Goal: Entertainment & Leisure: Browse casually

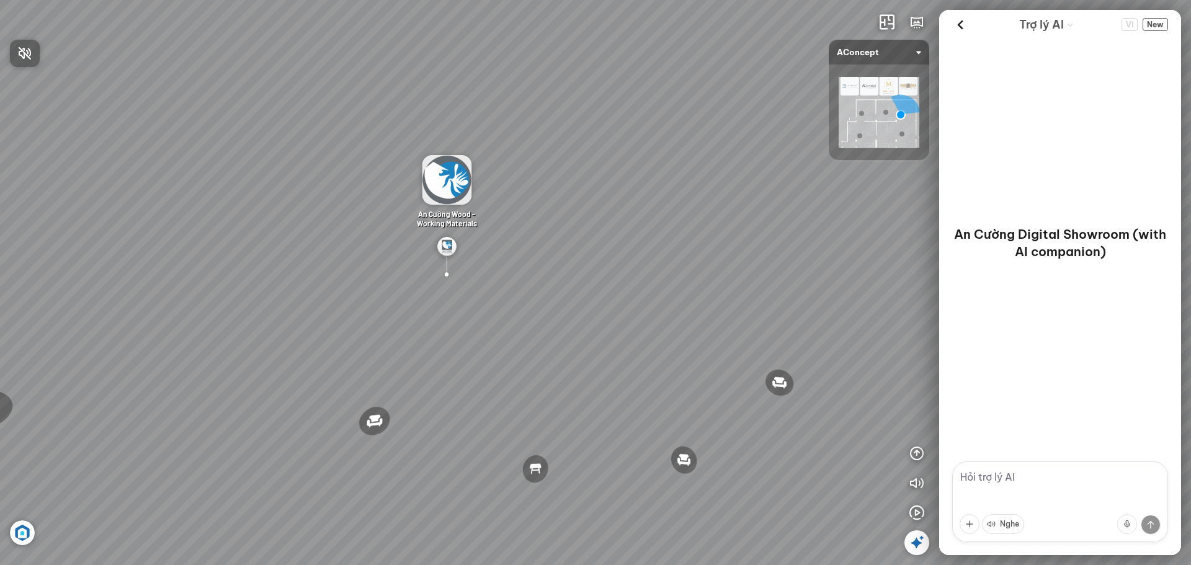
drag, startPoint x: 778, startPoint y: 417, endPoint x: 637, endPoint y: 383, distance: 144.9
click at [639, 383] on div at bounding box center [595, 282] width 1191 height 565
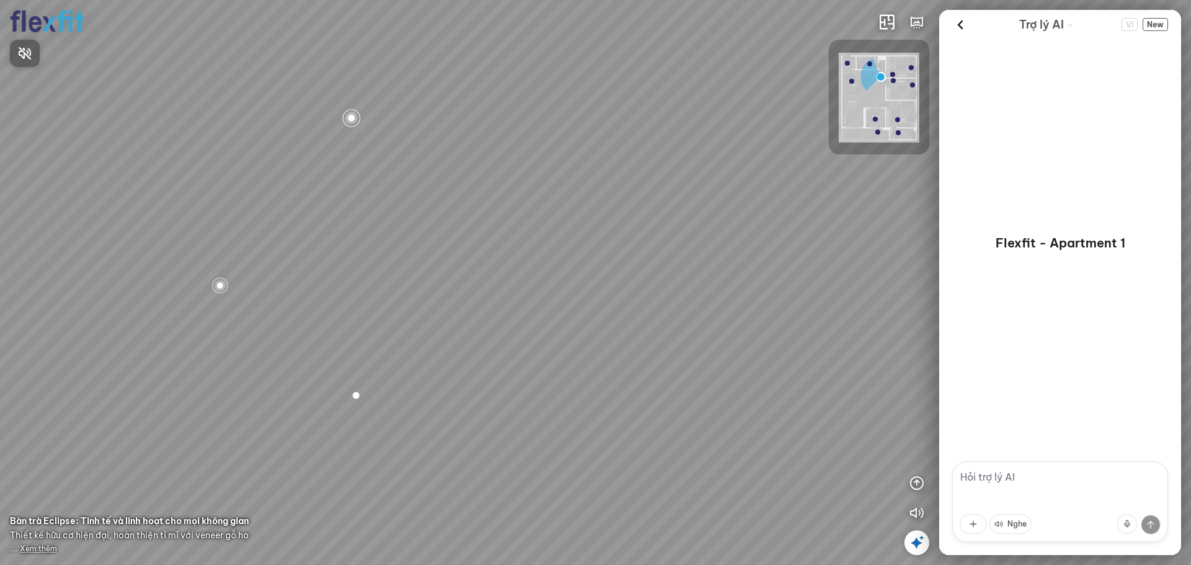
click at [516, 294] on div at bounding box center [595, 282] width 1191 height 565
click at [513, 301] on div "Bếp WC Phòng ngủ master Phòng ngủ Phòng ngủ" at bounding box center [595, 282] width 1191 height 565
